Goal: Information Seeking & Learning: Learn about a topic

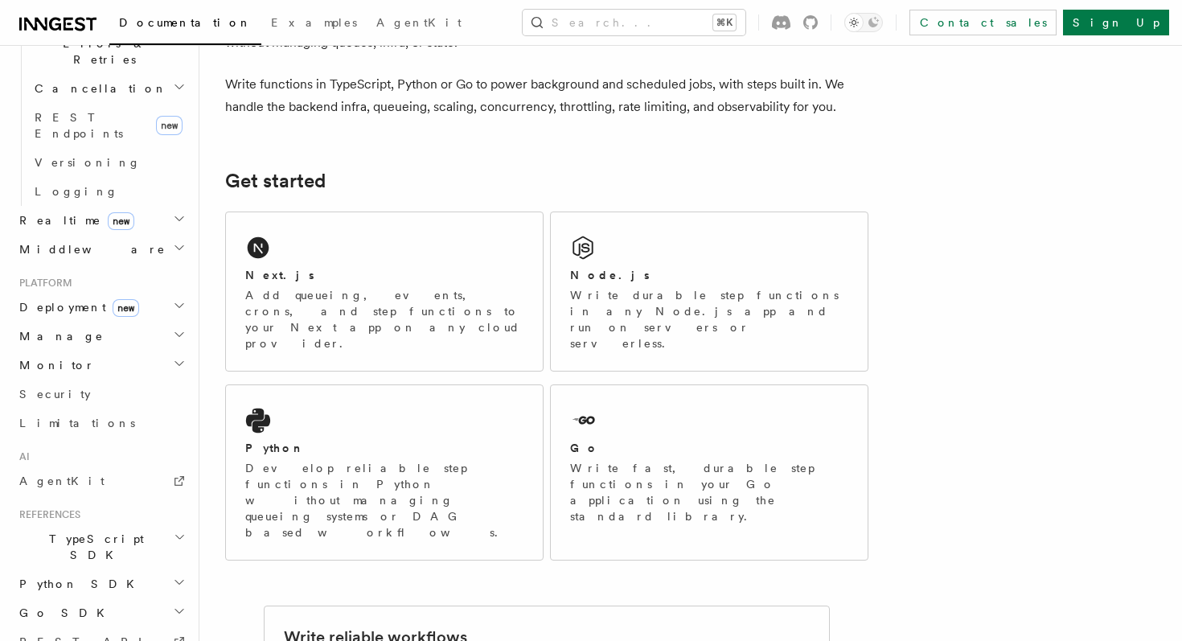
scroll to position [649, 0]
click at [58, 389] on span "Security" at bounding box center [55, 395] width 72 height 13
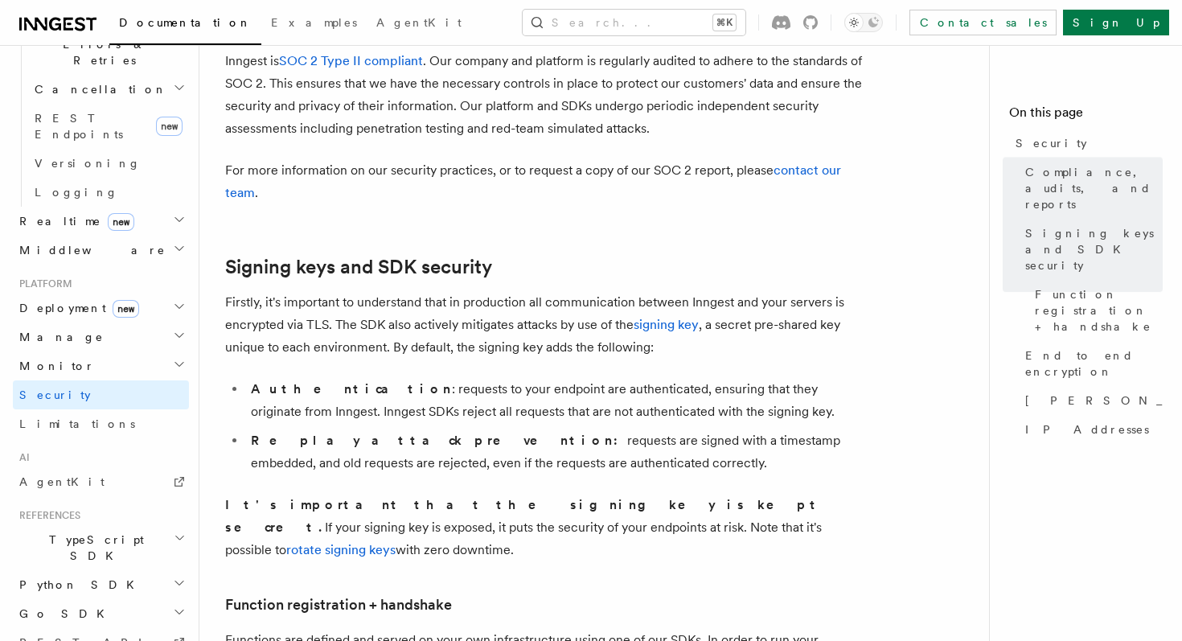
scroll to position [281, 0]
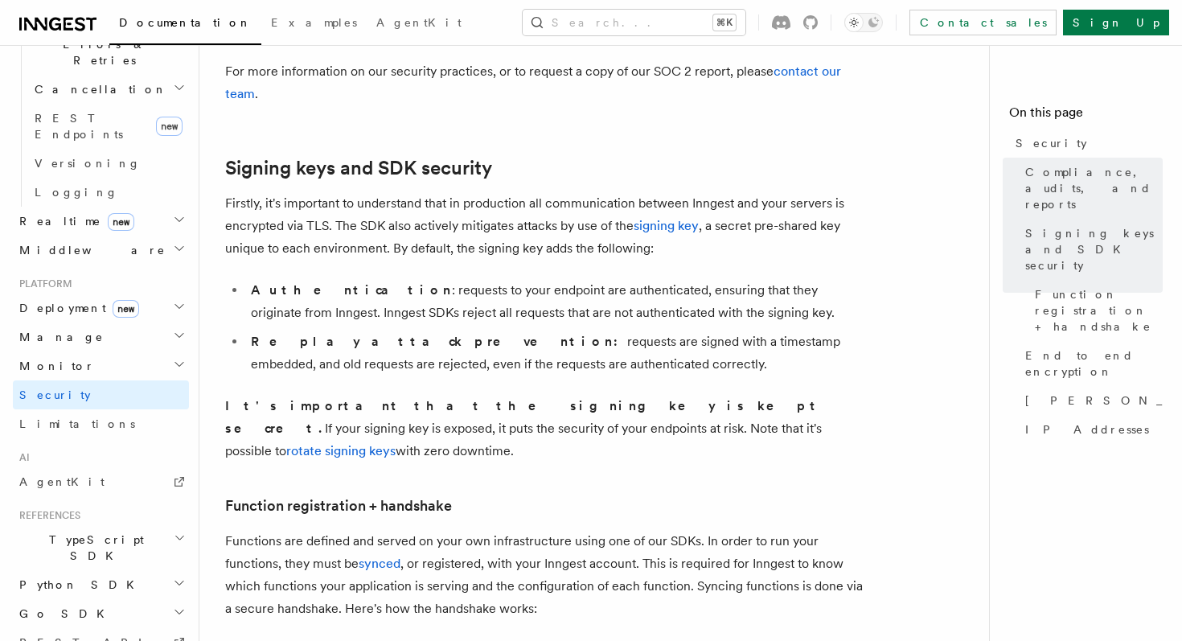
click at [472, 356] on li "Replay attack prevention: requests are signed with a timestamp embedded, and ol…" at bounding box center [557, 353] width 623 height 45
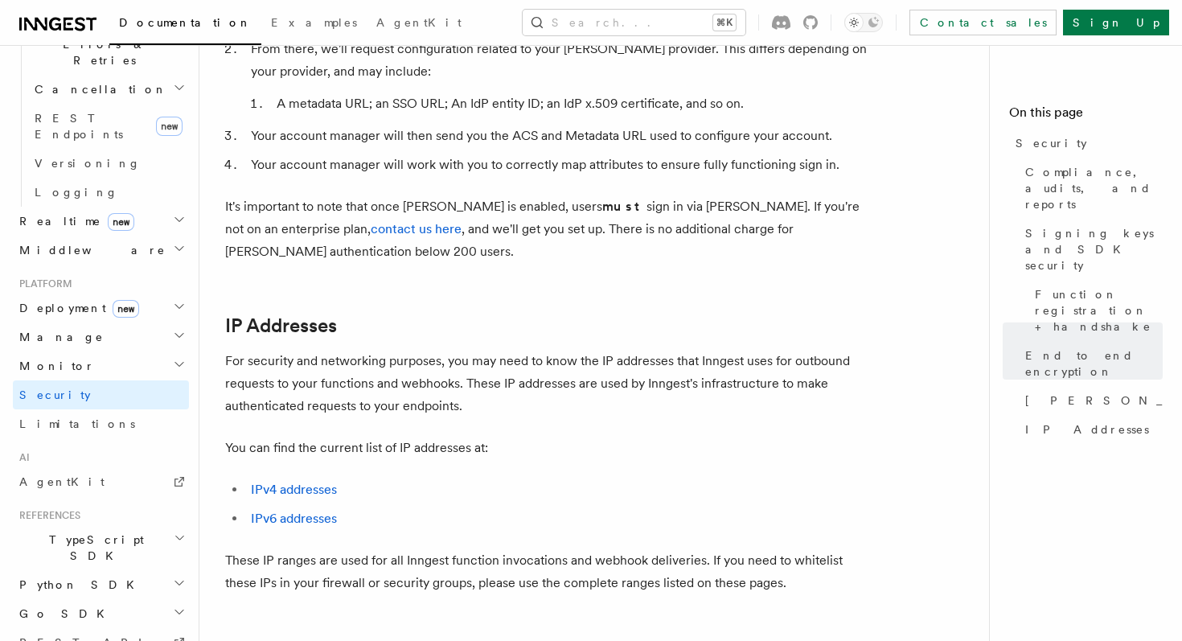
scroll to position [2130, 0]
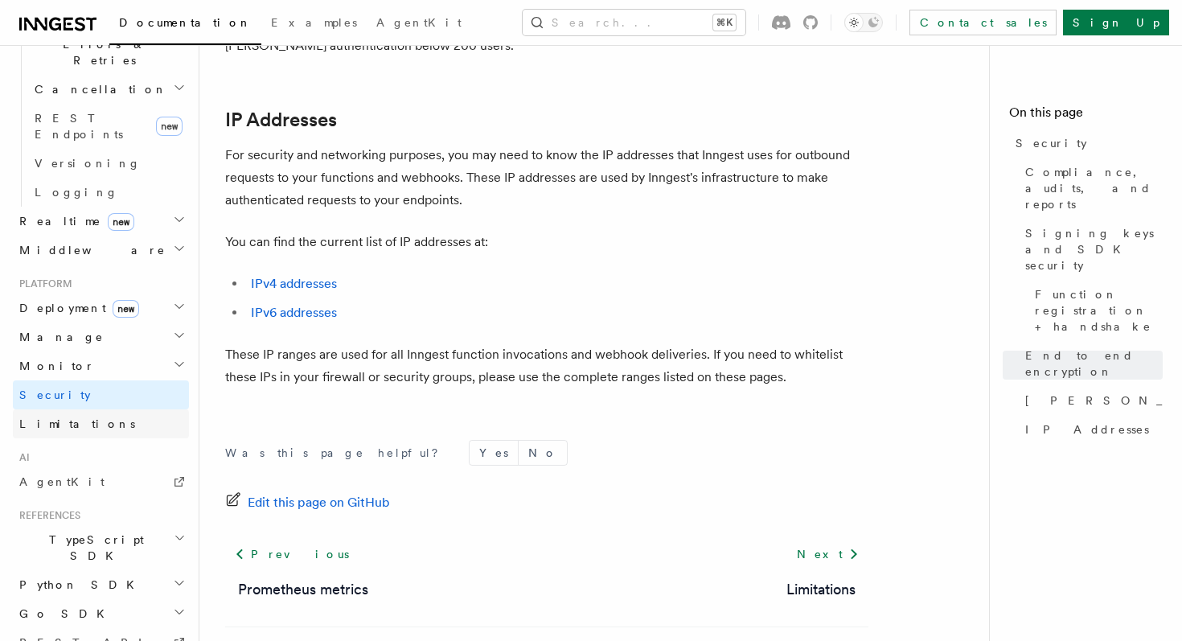
click at [52, 417] on span "Limitations" at bounding box center [77, 423] width 116 height 13
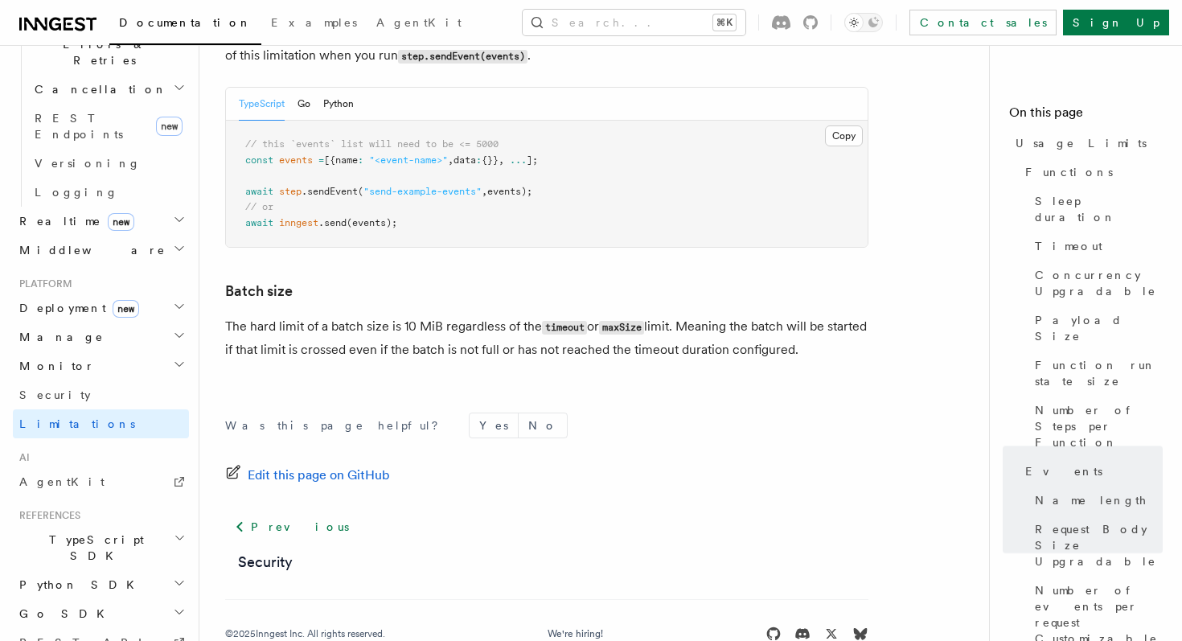
scroll to position [1642, 0]
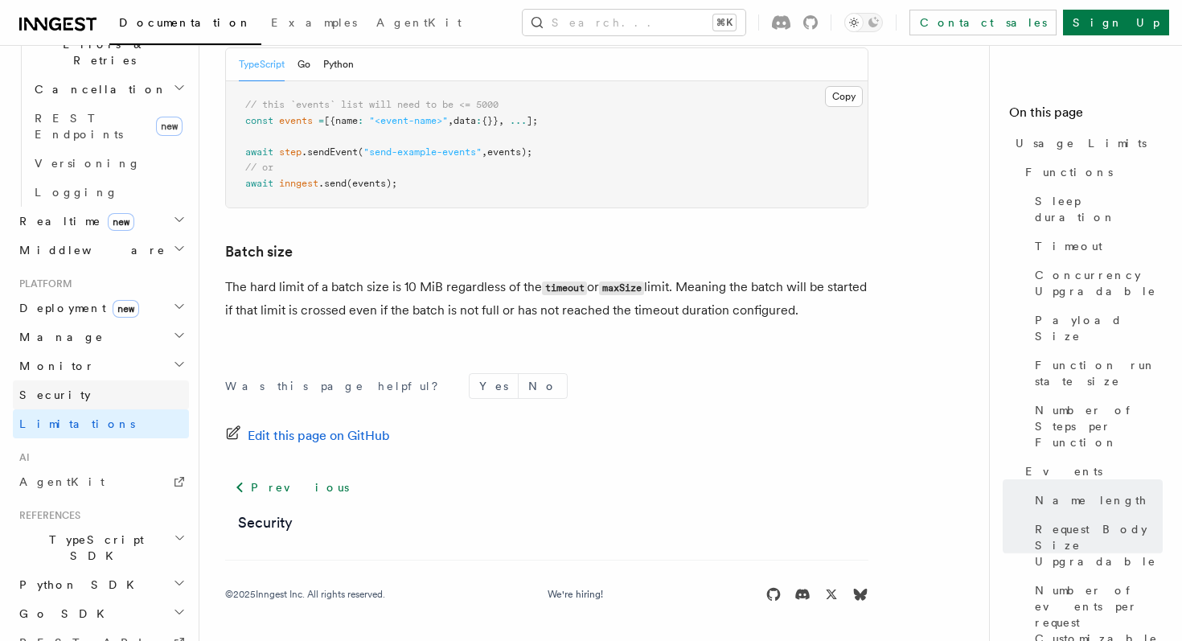
click at [79, 380] on link "Security" at bounding box center [101, 394] width 176 height 29
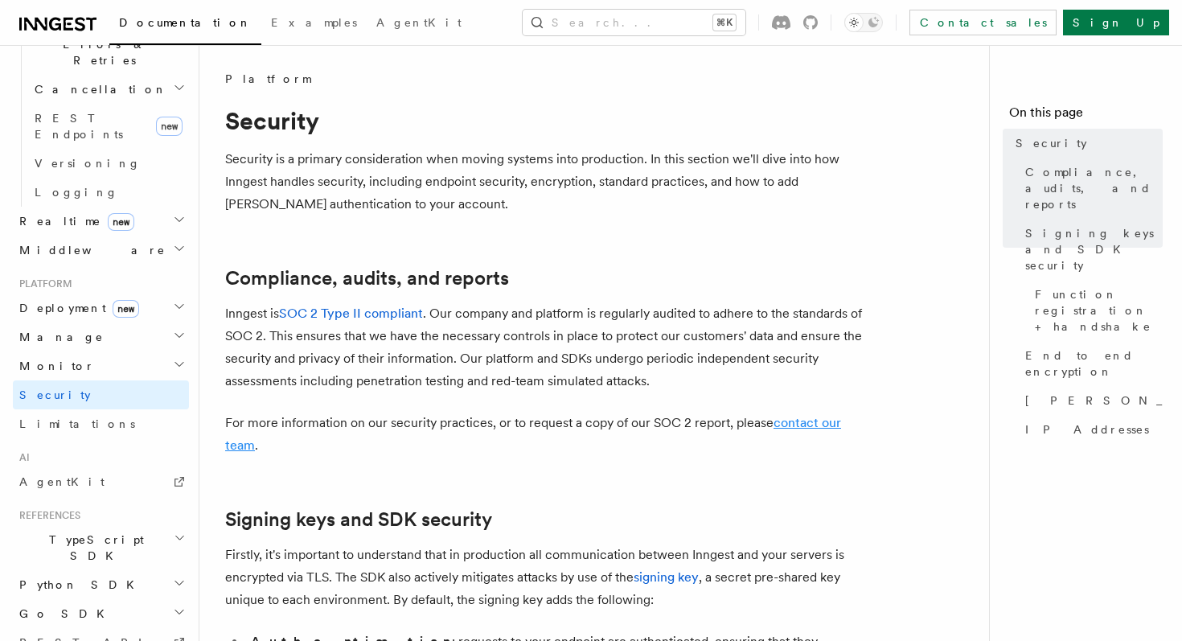
click at [796, 428] on link "contact our team" at bounding box center [533, 434] width 616 height 38
click at [794, 426] on link "contact our team" at bounding box center [533, 434] width 616 height 38
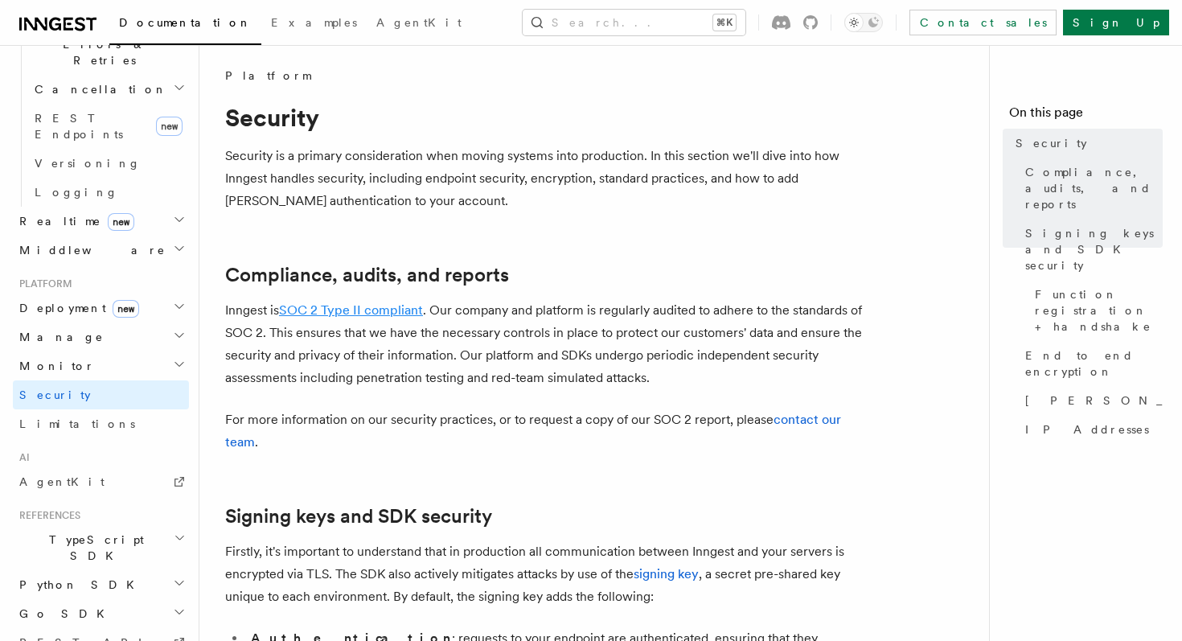
click at [331, 311] on link "SOC 2 Type II compliant" at bounding box center [351, 309] width 144 height 15
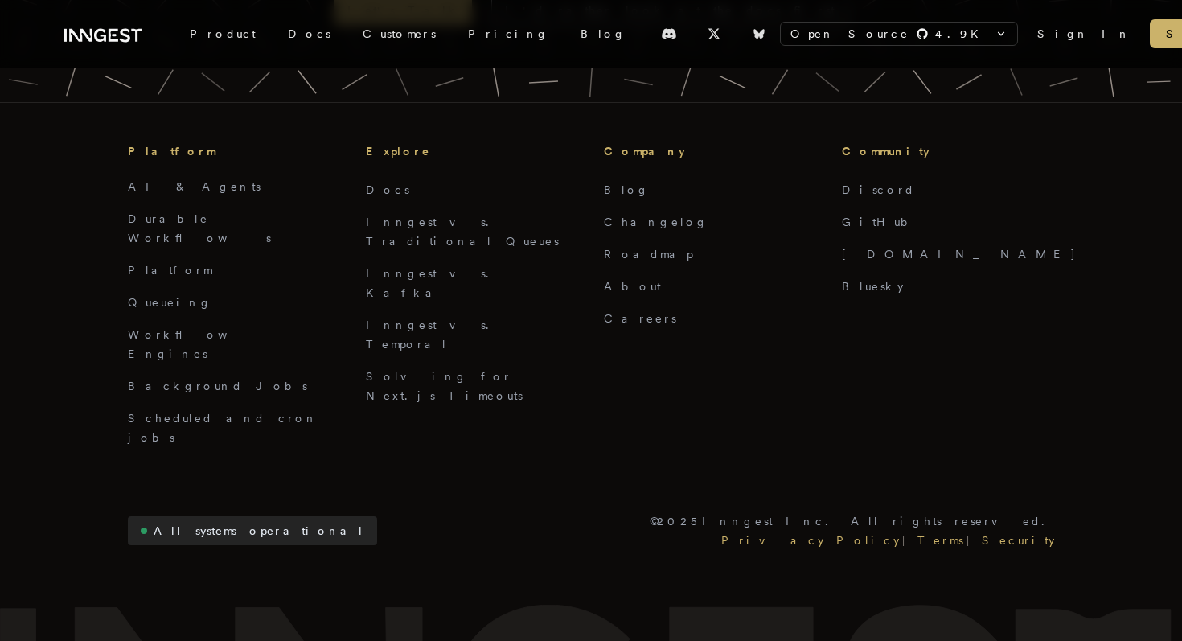
scroll to position [3694, 0]
click at [902, 533] on link "Privacy Policy" at bounding box center [810, 542] width 184 height 19
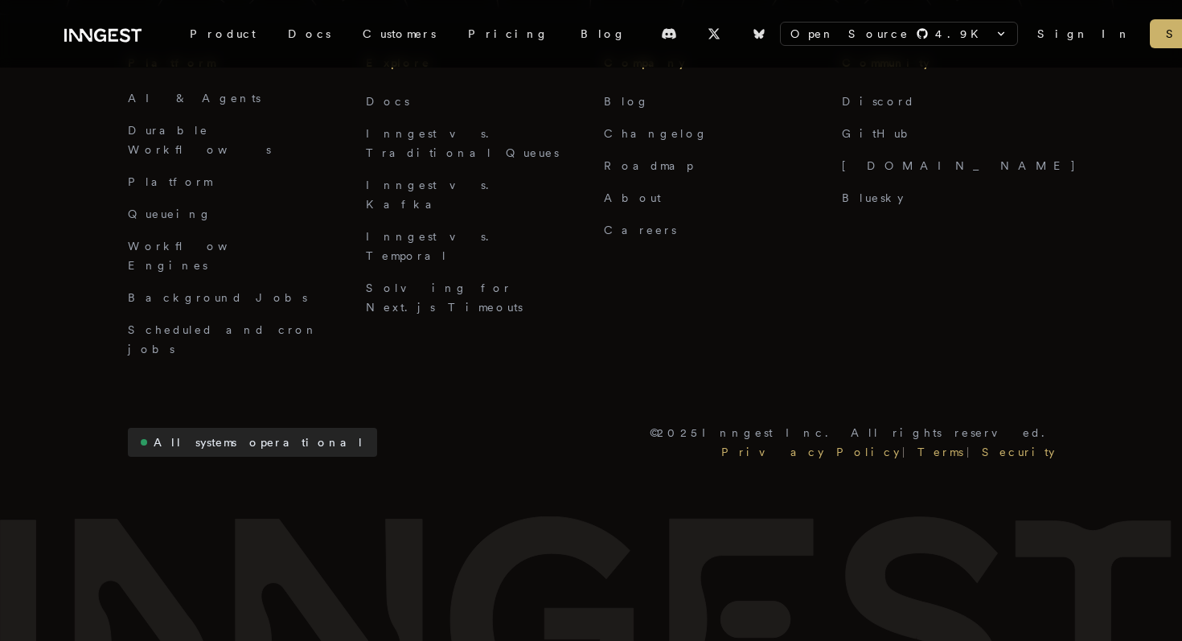
scroll to position [1490, 0]
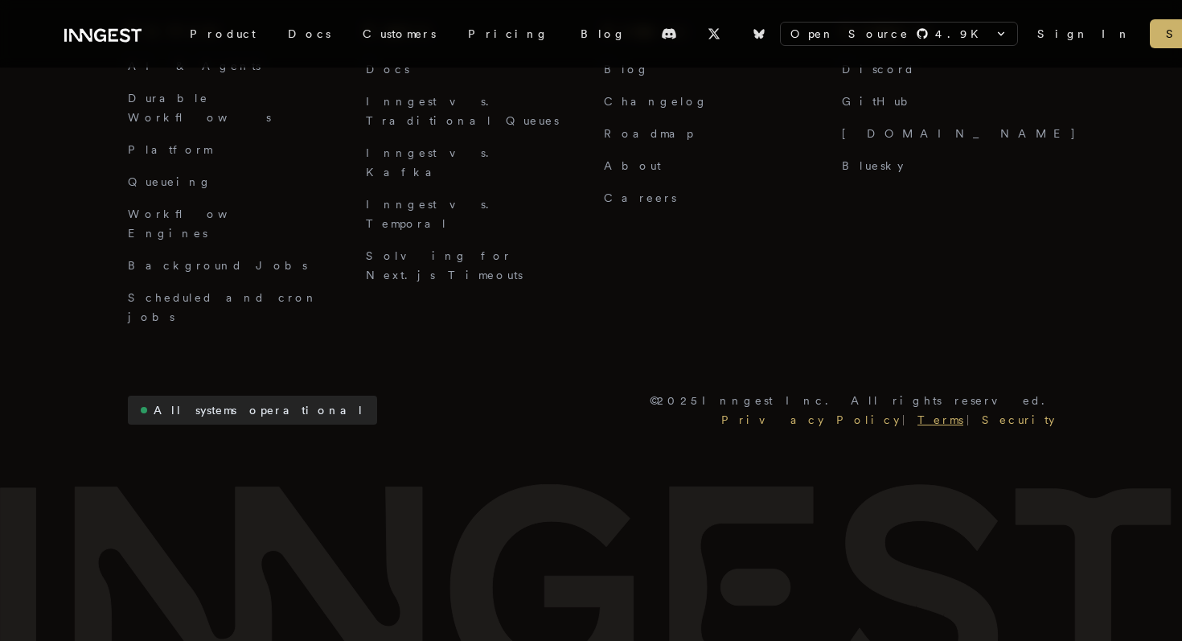
click at [967, 410] on link "Terms" at bounding box center [941, 419] width 52 height 19
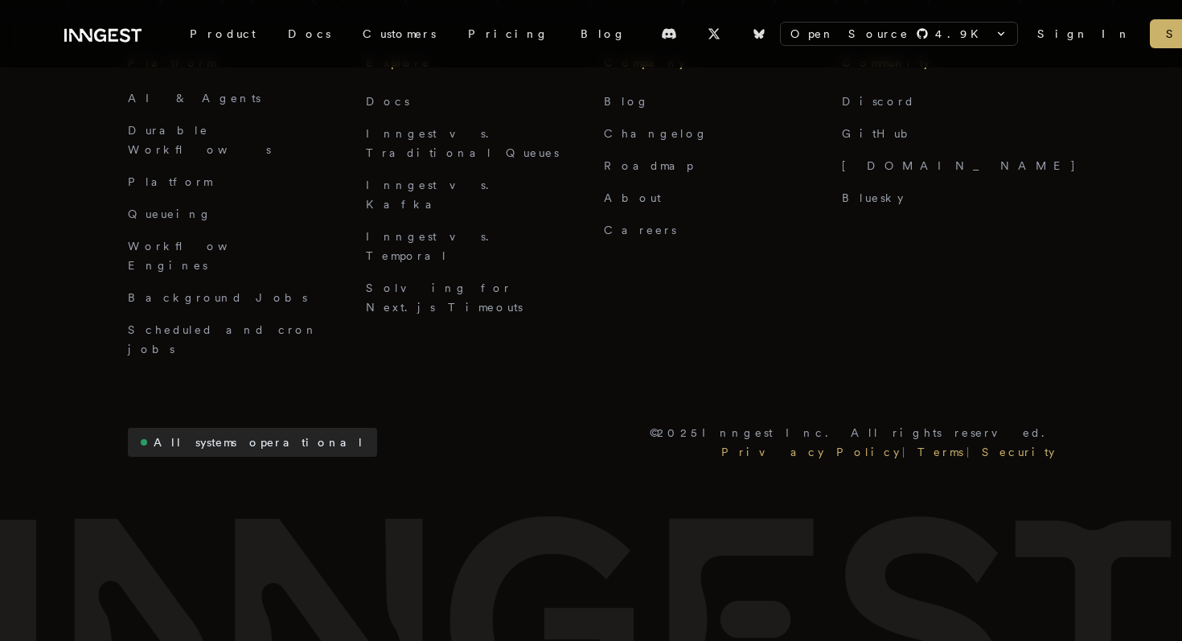
scroll to position [1431, 0]
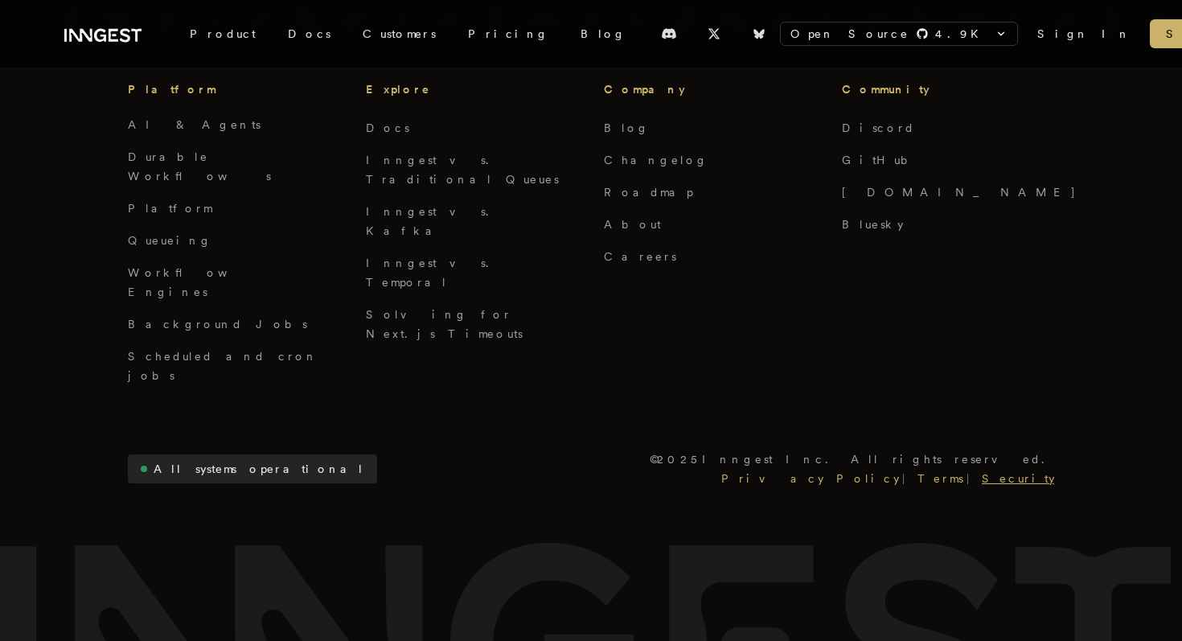
click at [1019, 469] on link "Security" at bounding box center [1017, 478] width 76 height 19
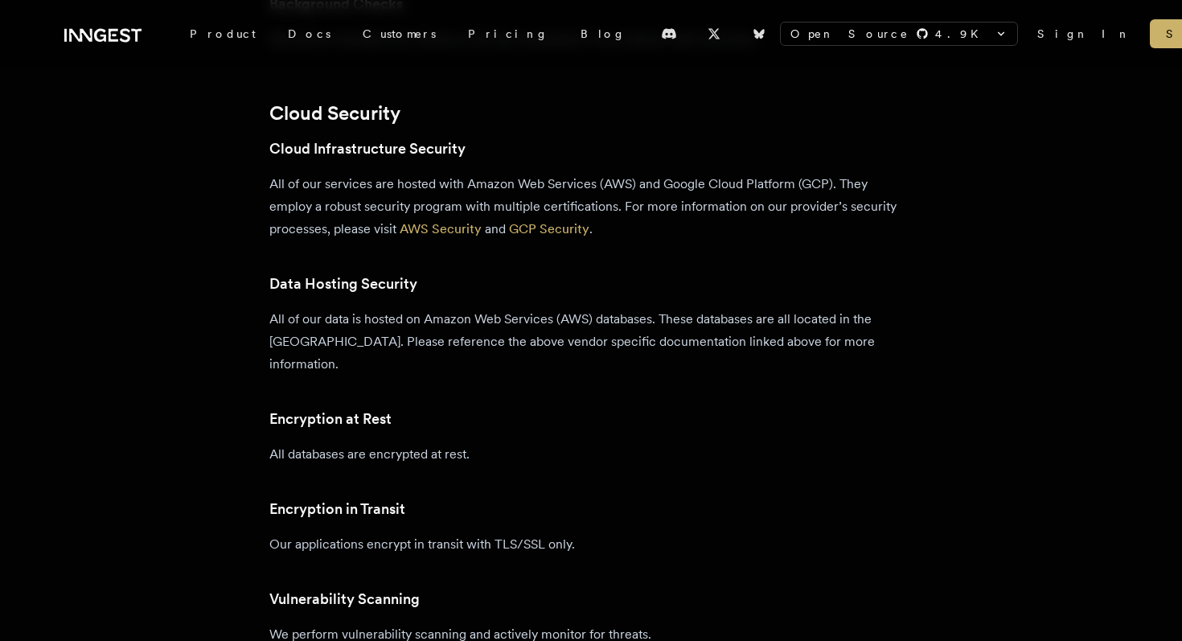
scroll to position [1526, 0]
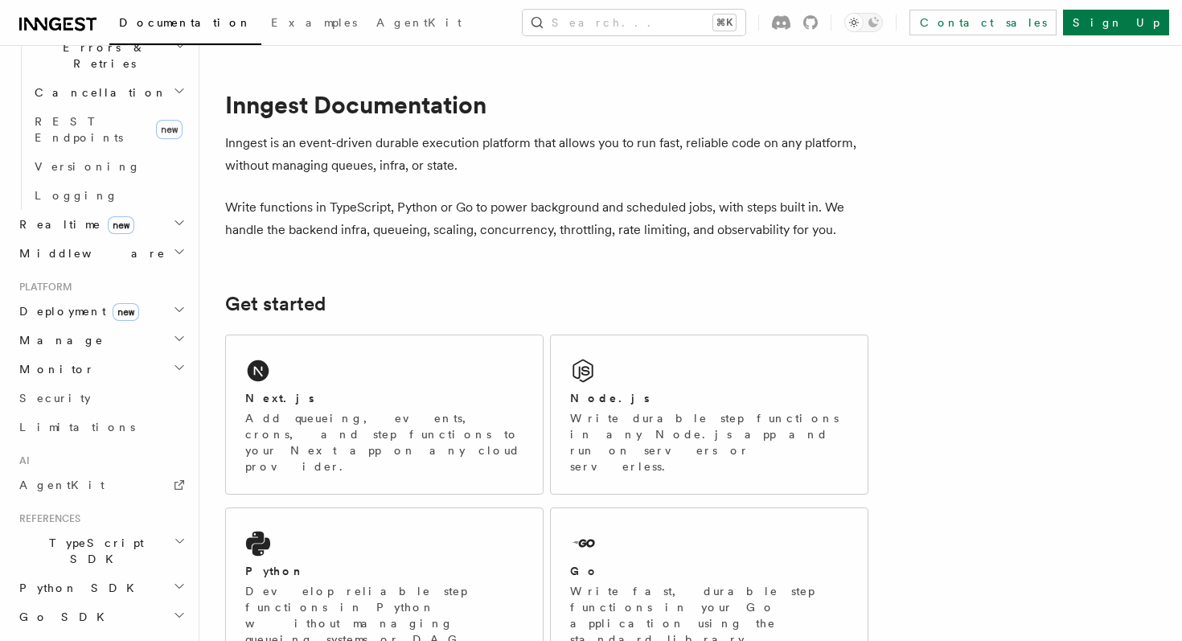
scroll to position [678, 0]
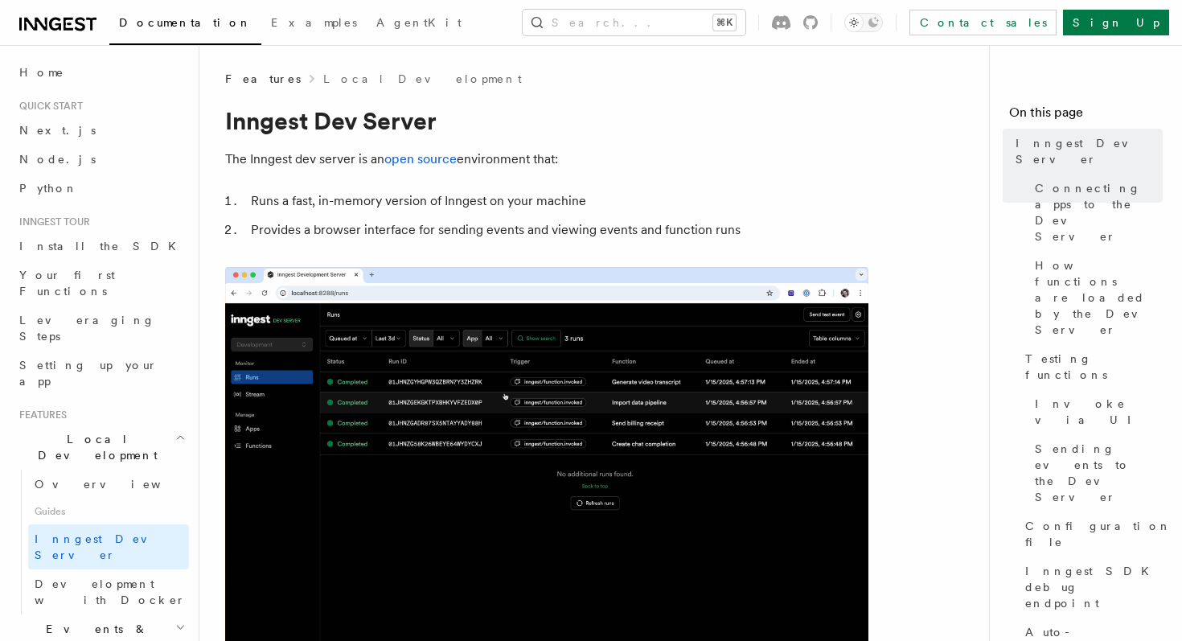
drag, startPoint x: 401, startPoint y: 459, endPoint x: 242, endPoint y: 452, distance: 159.4
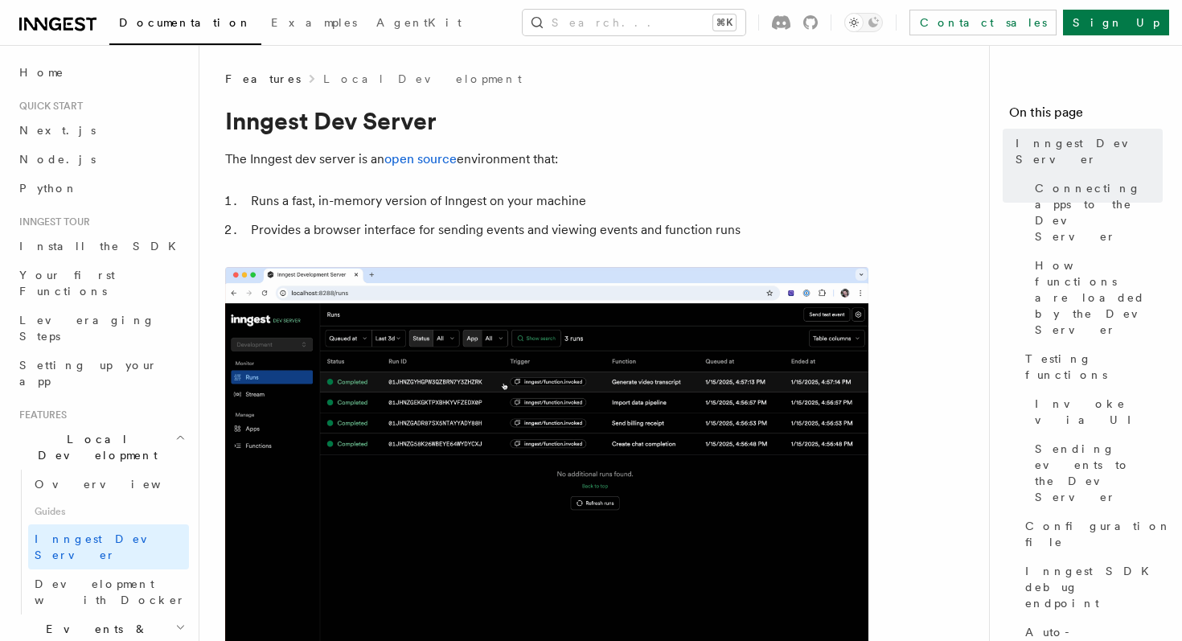
copy span "npx inngest-cli@latest dev"
